Goal: Task Accomplishment & Management: Use online tool/utility

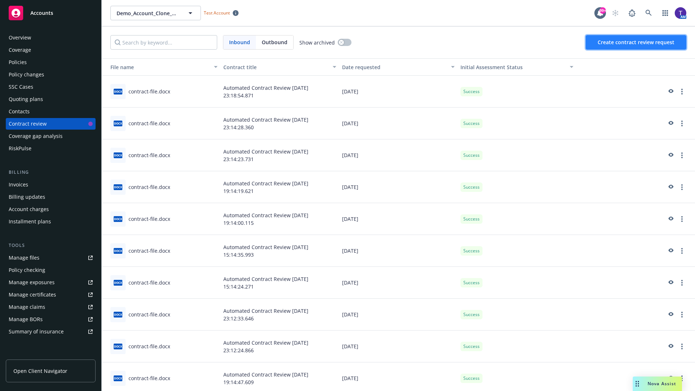
click at [636, 42] on span "Create contract review request" at bounding box center [635, 42] width 77 height 7
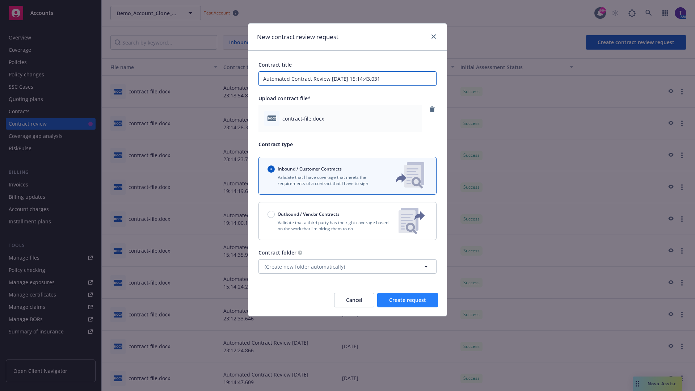
type input "Automated Contract Review [DATE] 15:14:43.031"
click at [407, 300] on span "Create request" at bounding box center [407, 299] width 37 height 7
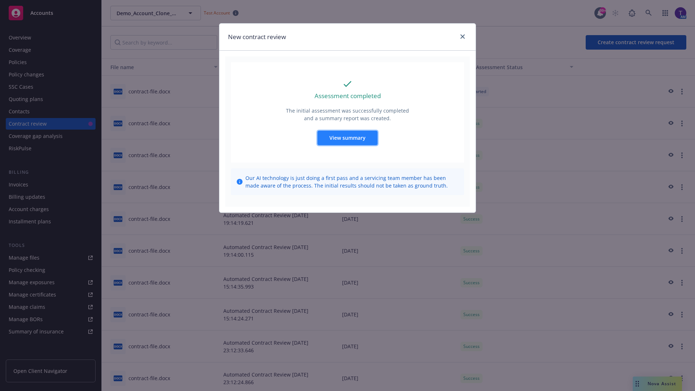
click at [347, 138] on span "View summary" at bounding box center [347, 137] width 36 height 7
